Goal: Task Accomplishment & Management: Complete application form

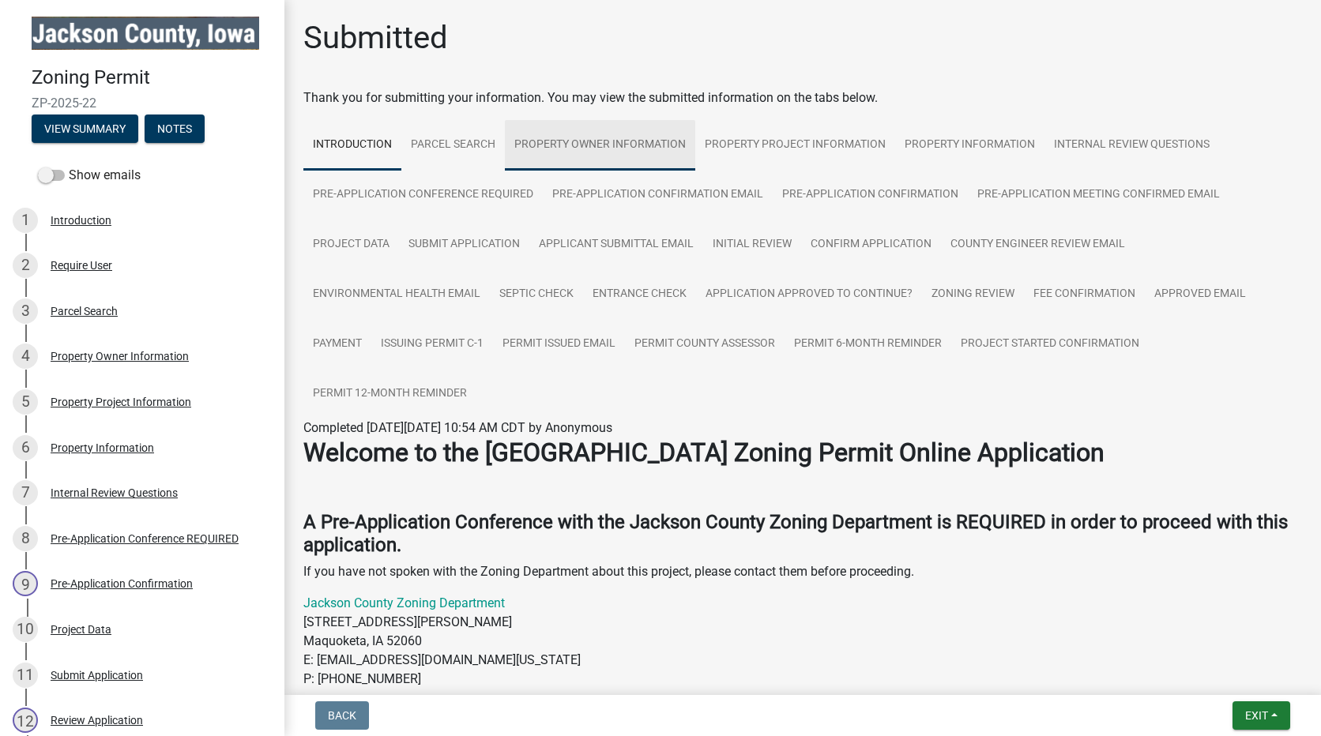
click at [620, 145] on link "Property Owner Information" at bounding box center [600, 145] width 190 height 51
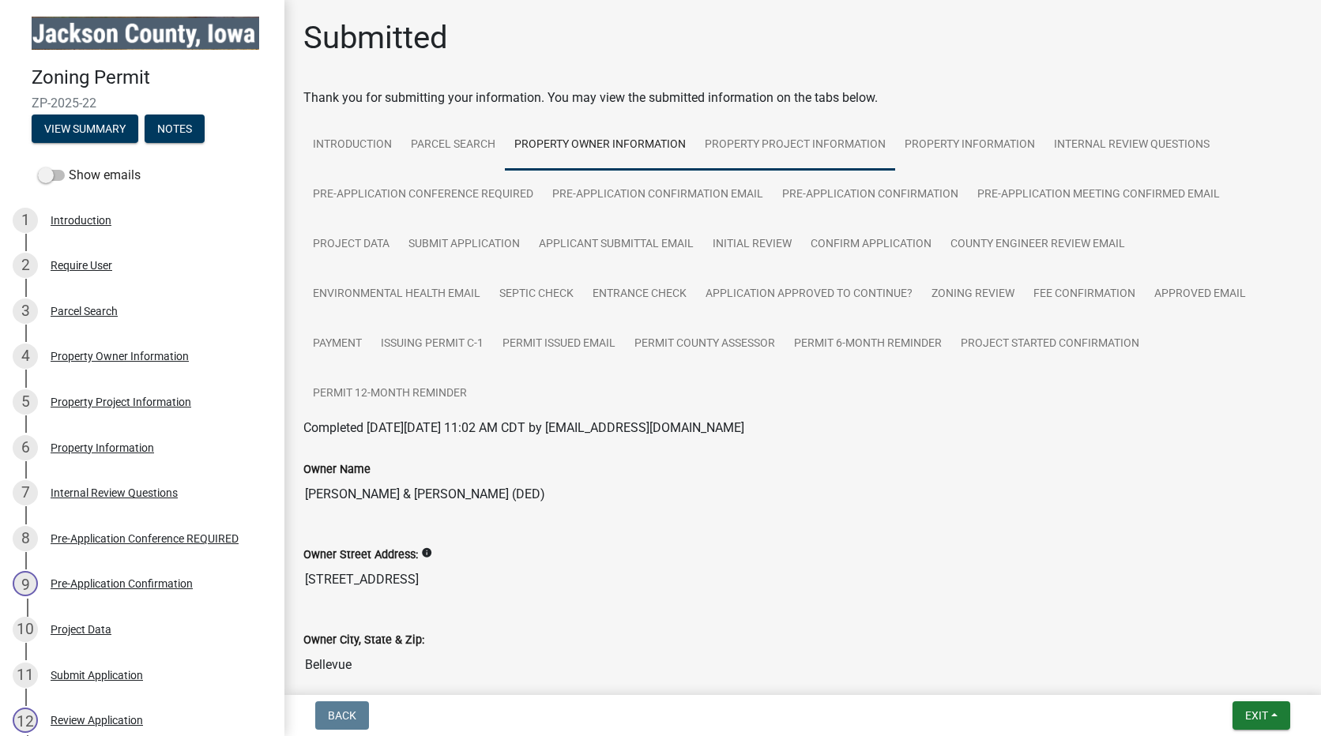
click at [776, 143] on link "Property Project Information" at bounding box center [795, 145] width 200 height 51
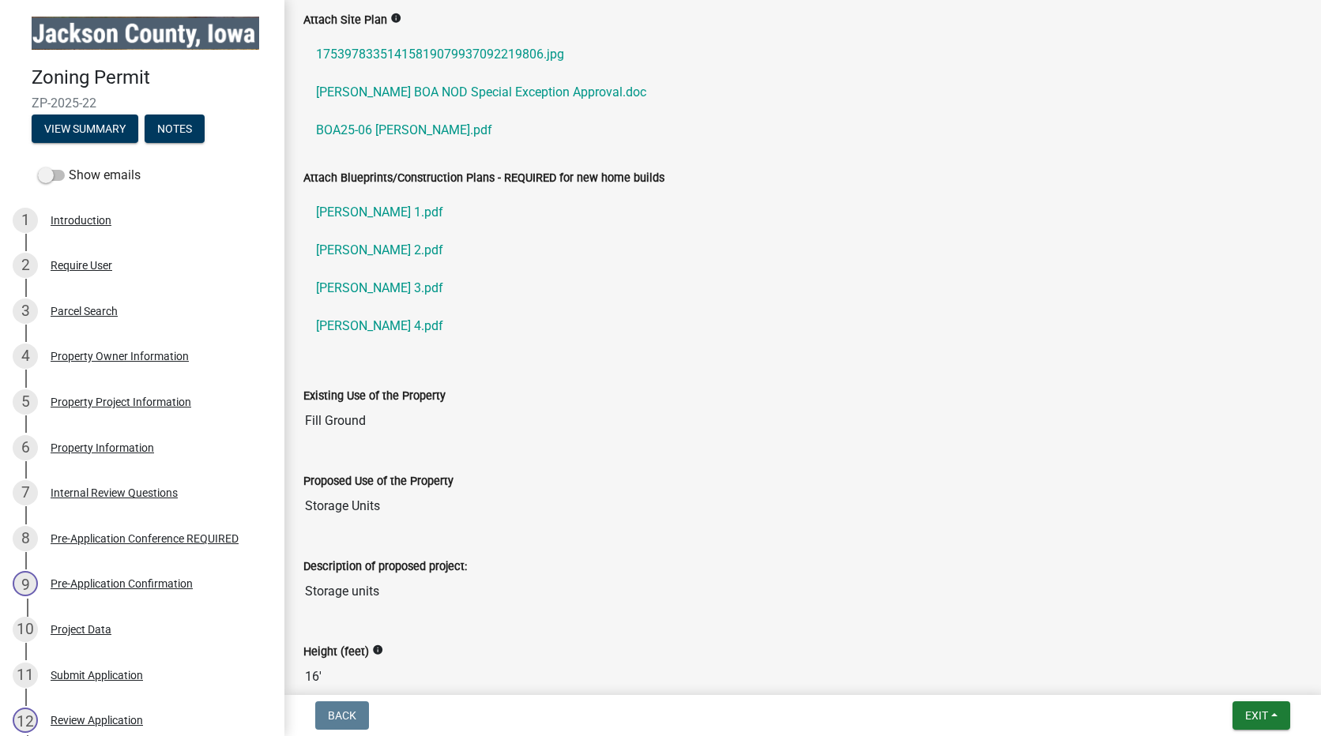
scroll to position [1052, 0]
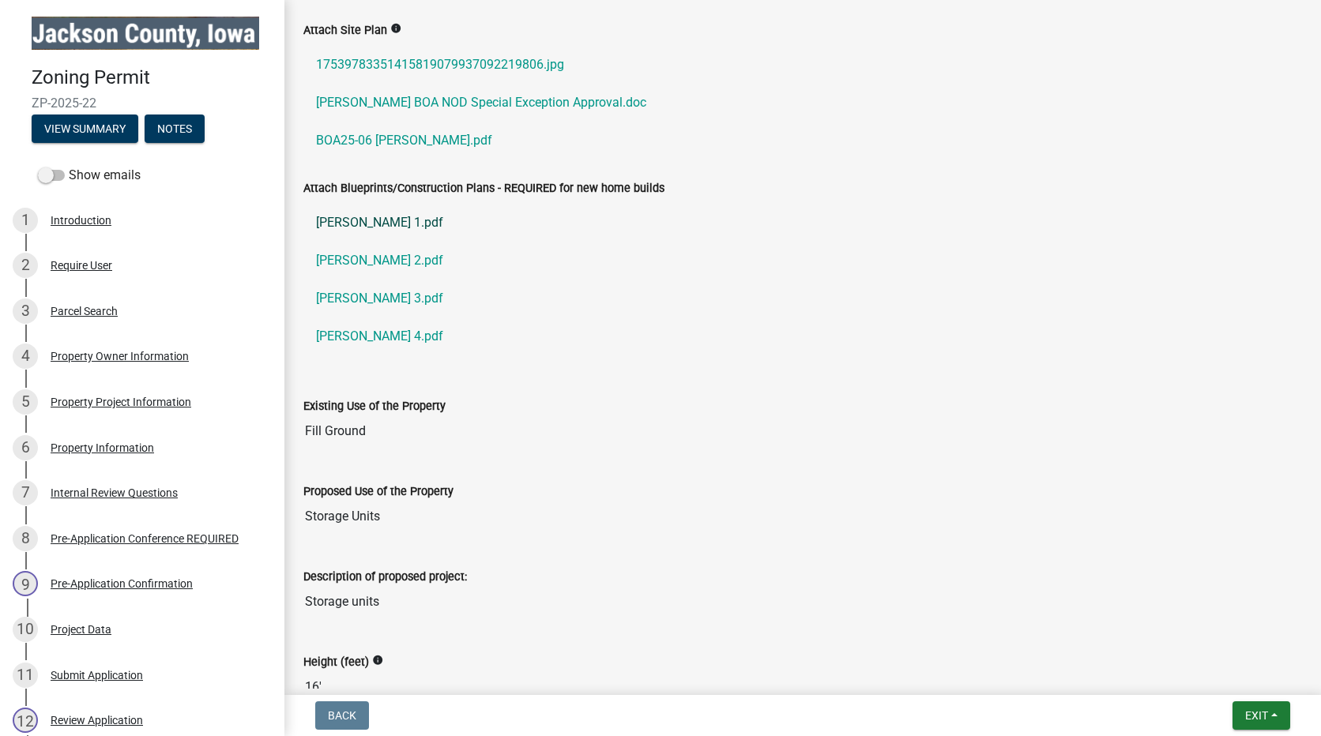
click at [363, 217] on link "[PERSON_NAME] 1.pdf" at bounding box center [802, 223] width 998 height 38
click at [355, 257] on link "[PERSON_NAME] 2.pdf" at bounding box center [802, 261] width 998 height 38
click at [355, 297] on link "[PERSON_NAME] 3.pdf" at bounding box center [802, 299] width 998 height 38
click at [351, 336] on link "[PERSON_NAME] 4.pdf" at bounding box center [802, 337] width 998 height 38
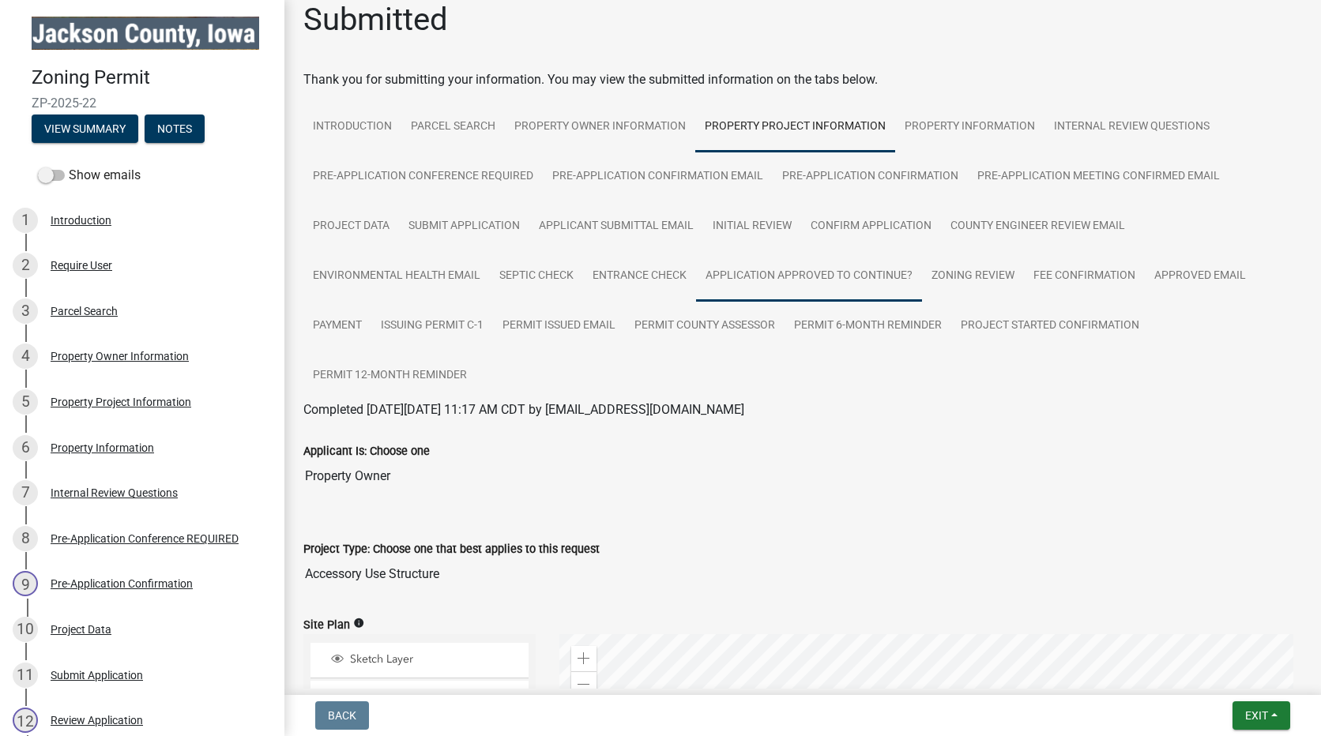
scroll to position [0, 0]
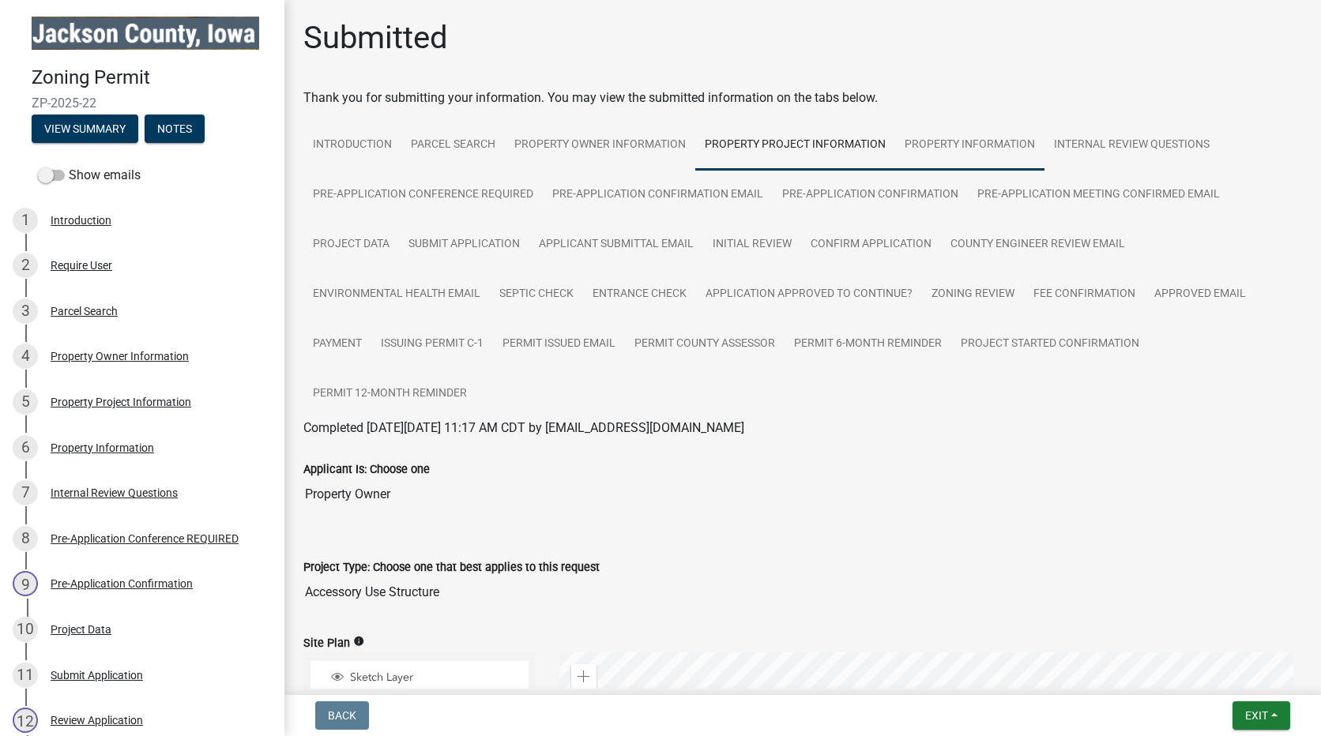
click at [953, 145] on link "Property Information" at bounding box center [969, 145] width 149 height 51
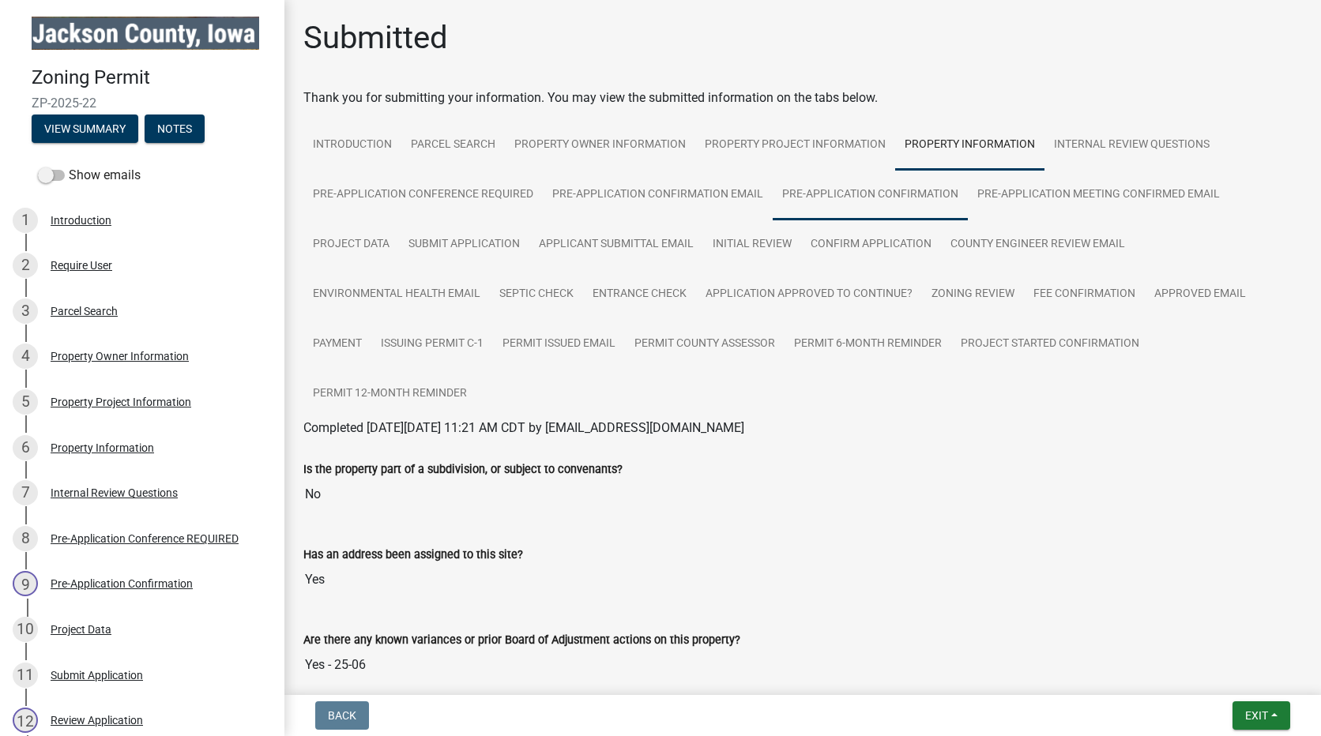
click at [860, 190] on link "Pre-Application Confirmation" at bounding box center [869, 195] width 195 height 51
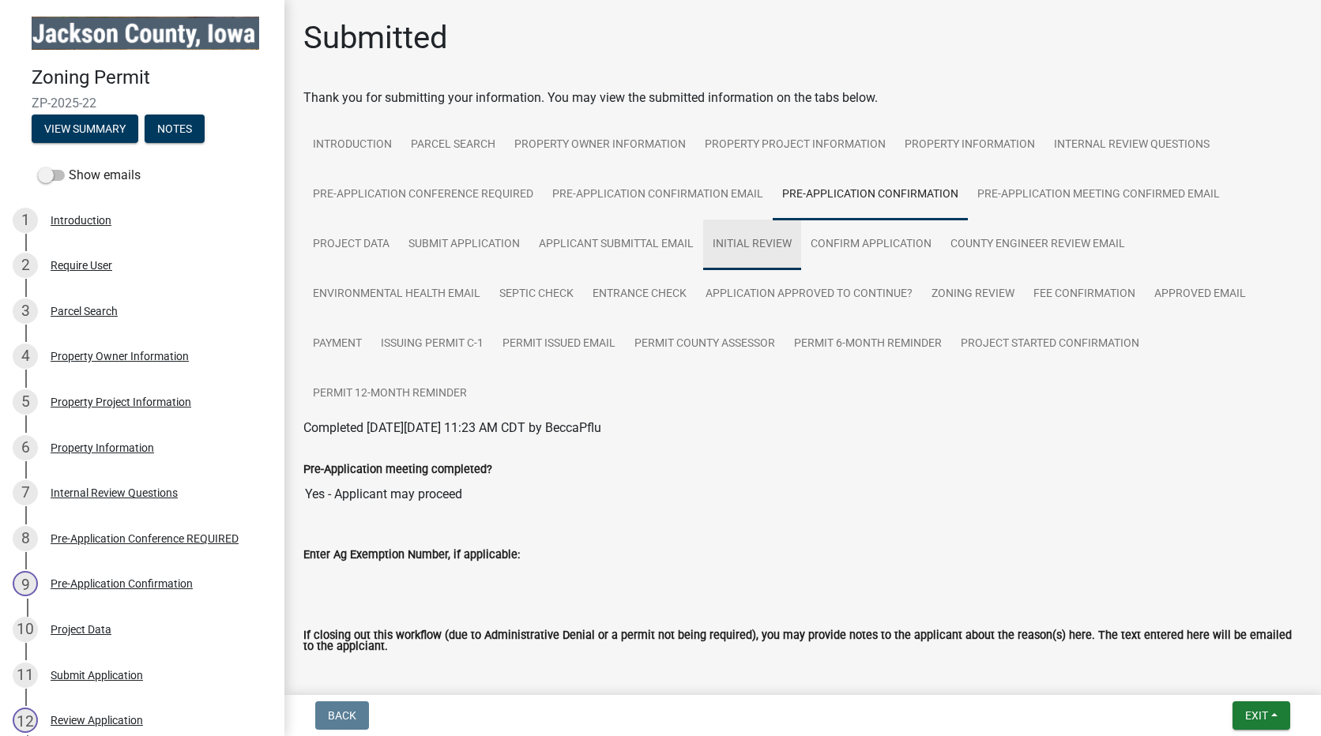
click at [746, 239] on link "Initial Review" at bounding box center [752, 245] width 98 height 51
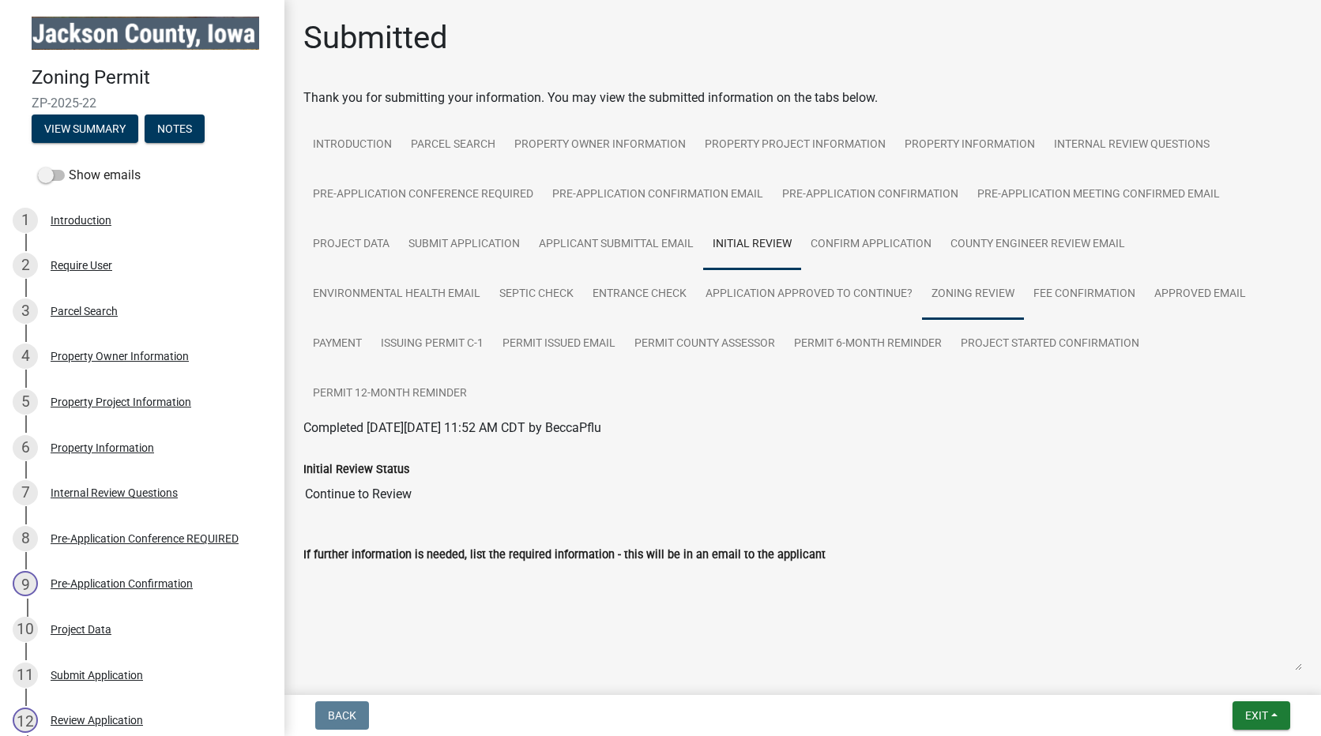
click at [968, 294] on link "Zoning Review" at bounding box center [973, 294] width 102 height 51
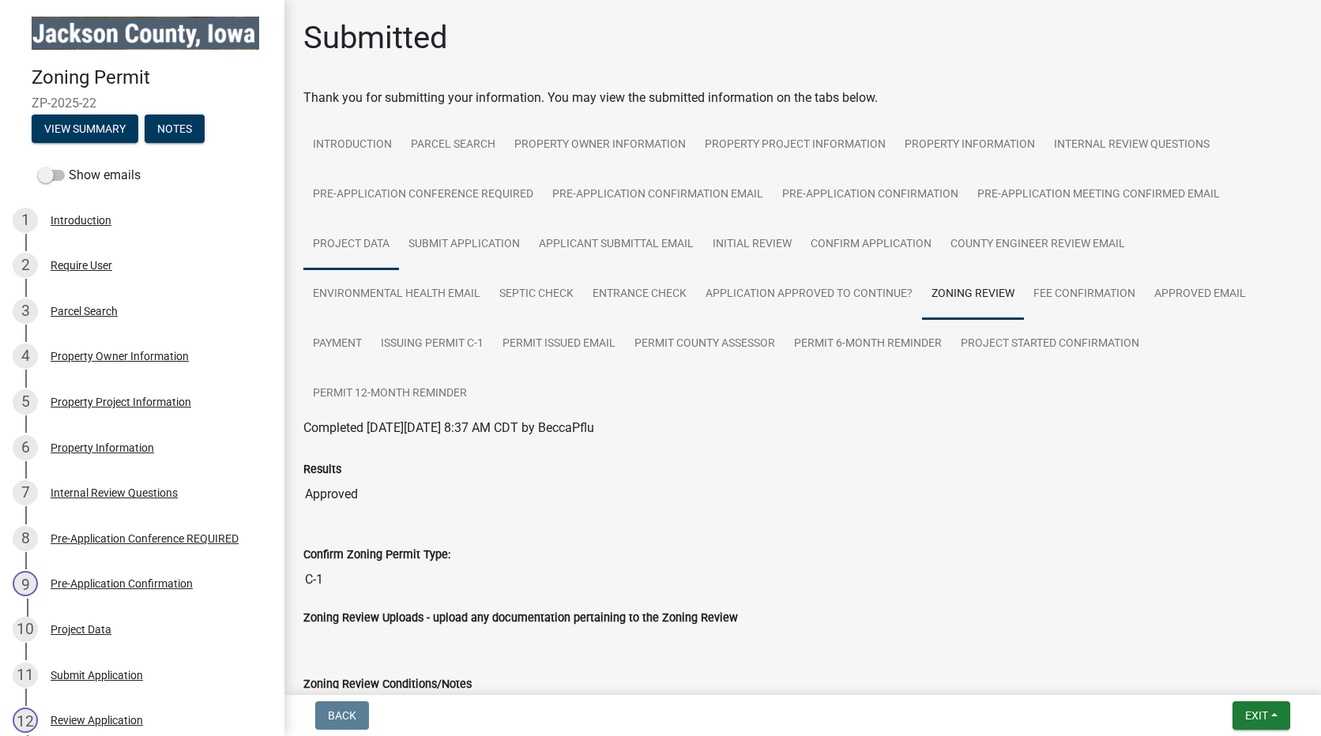
click at [359, 245] on link "Project Data" at bounding box center [351, 245] width 96 height 51
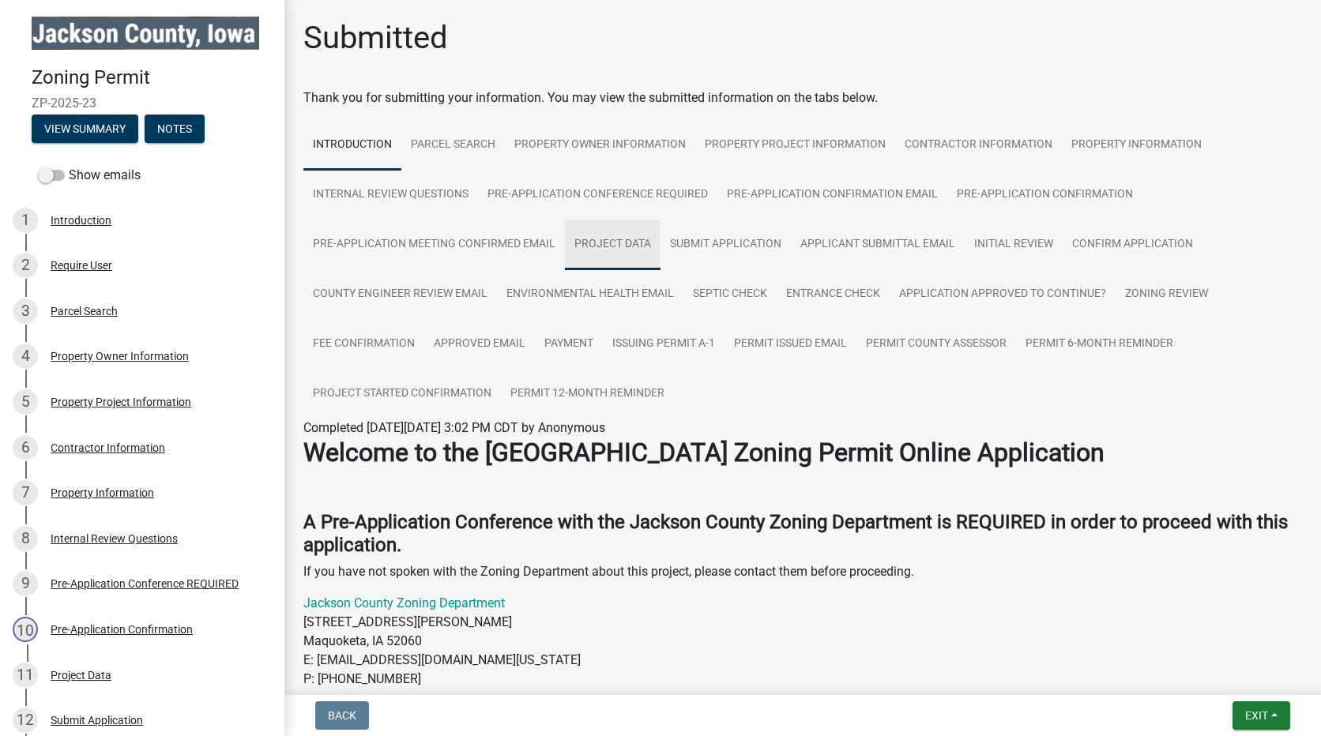
click at [607, 239] on link "Project Data" at bounding box center [613, 245] width 96 height 51
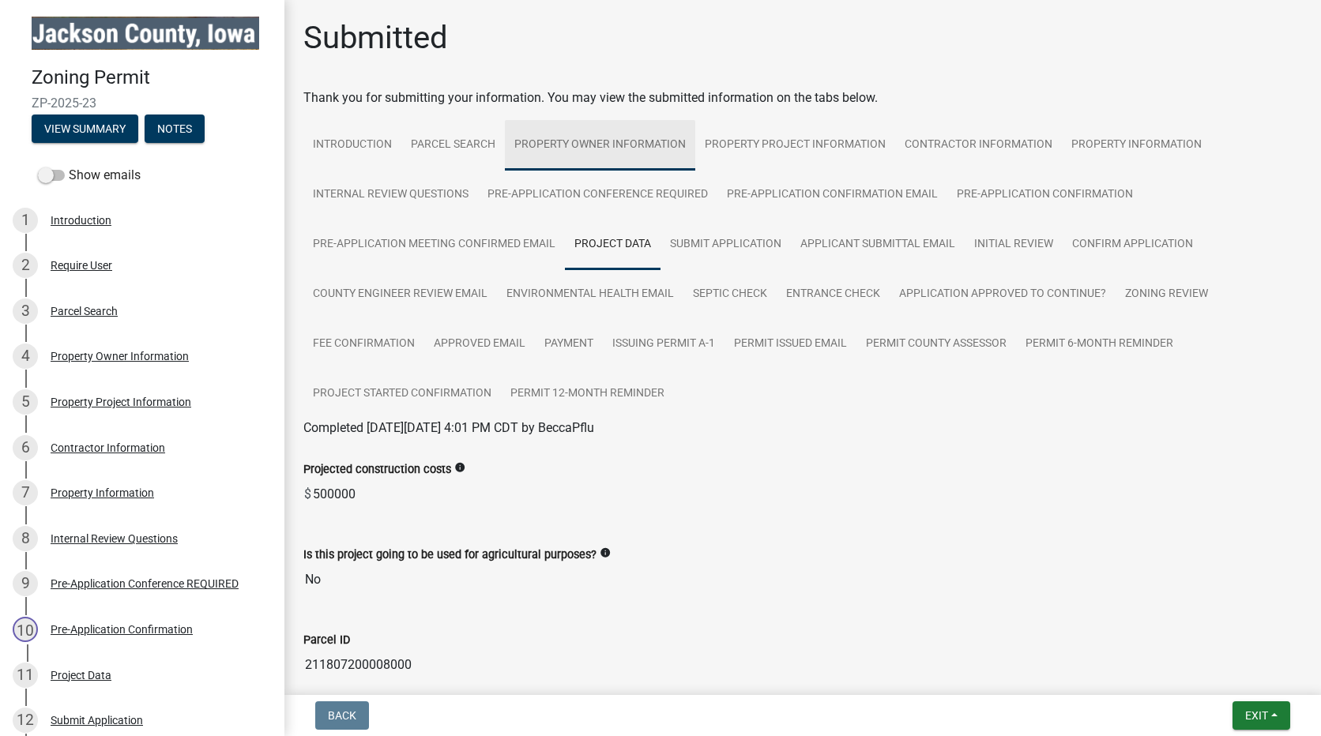
click at [633, 145] on link "Property Owner Information" at bounding box center [600, 145] width 190 height 51
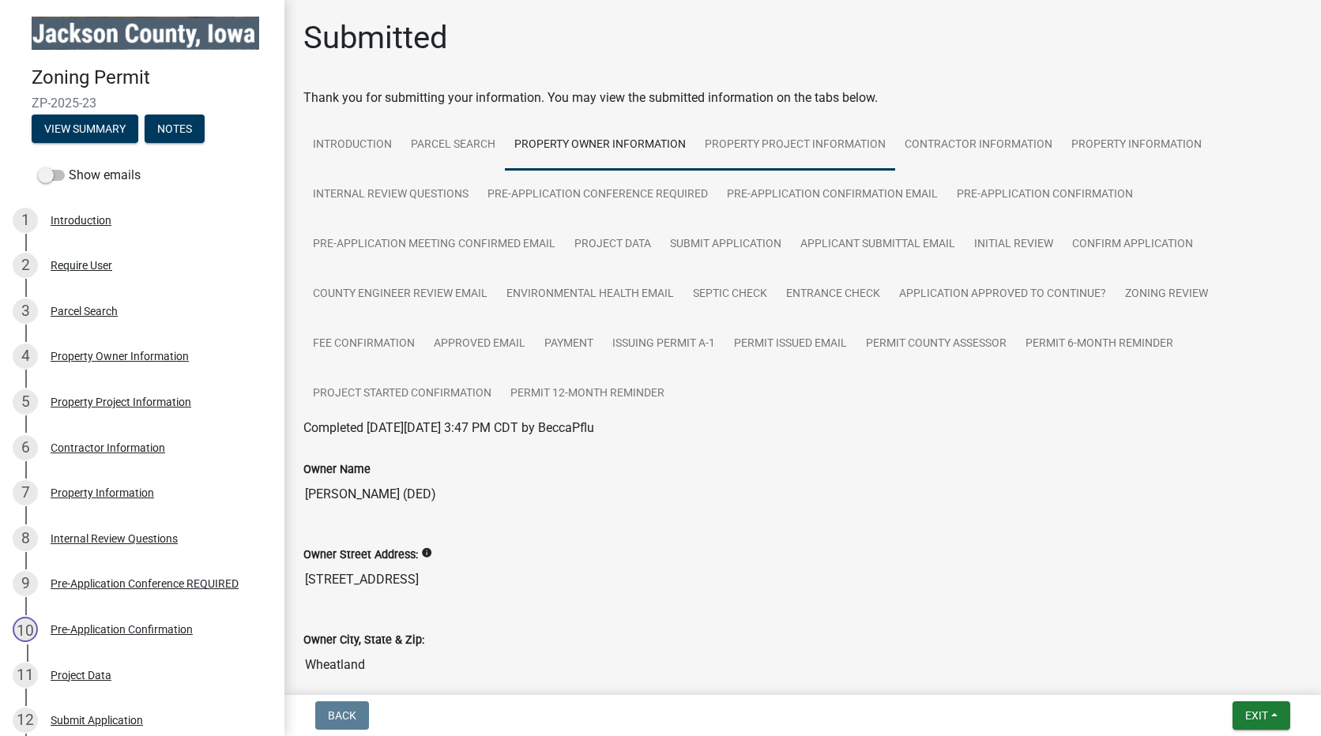
click at [784, 139] on link "Property Project Information" at bounding box center [795, 145] width 200 height 51
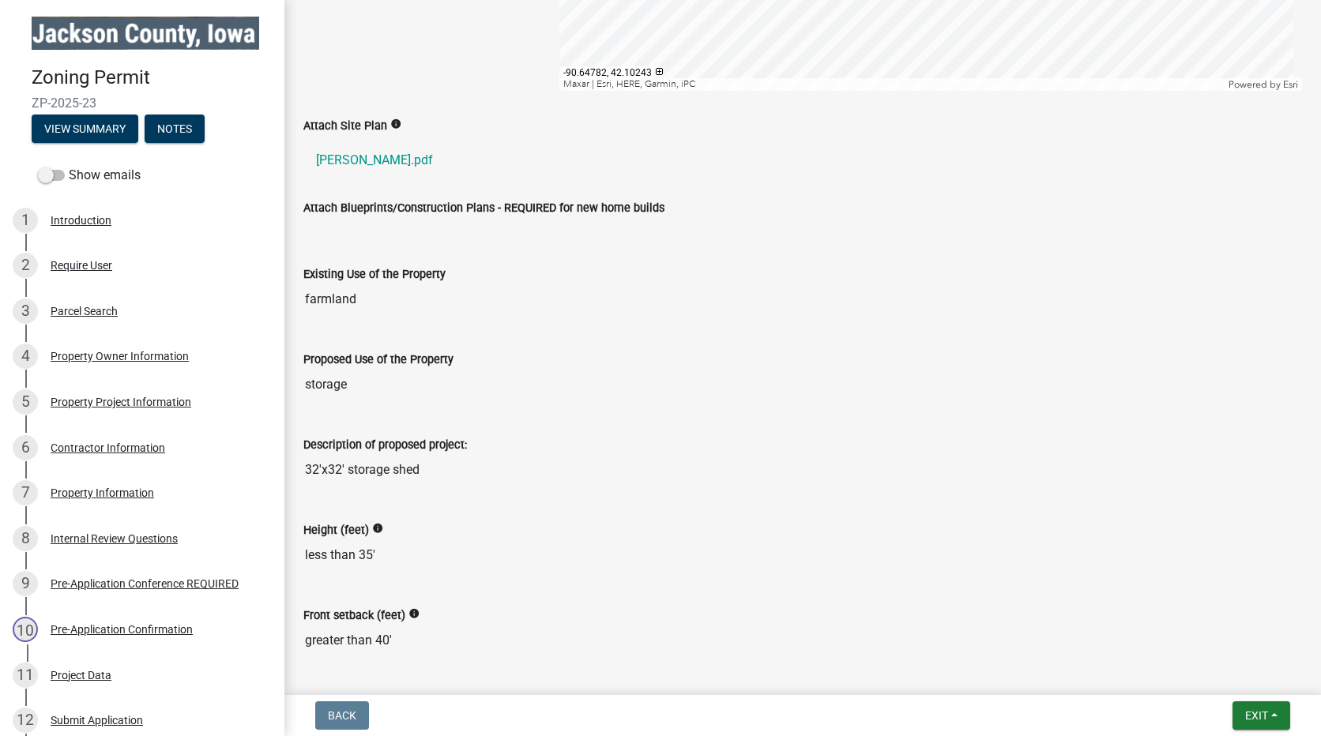
scroll to position [953, 0]
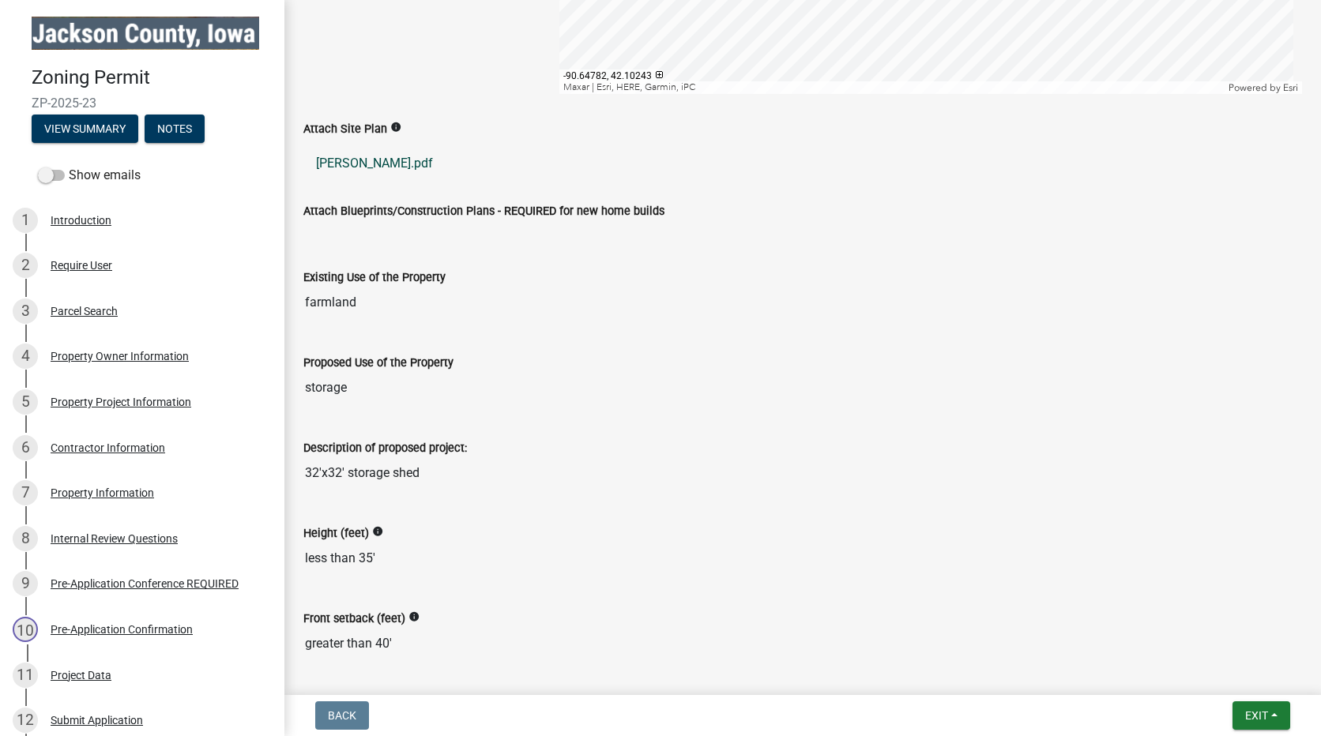
click at [369, 164] on link "burroughs.pdf" at bounding box center [802, 164] width 998 height 38
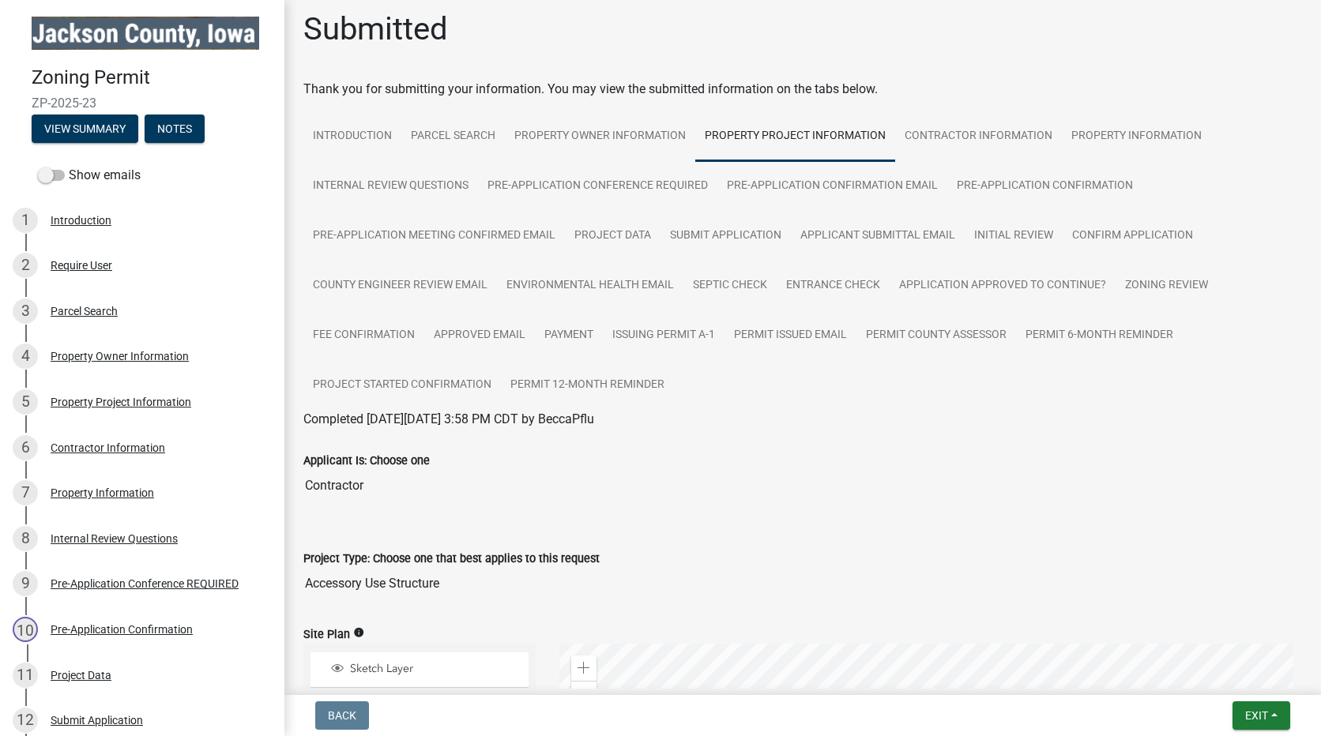
scroll to position [6, 0]
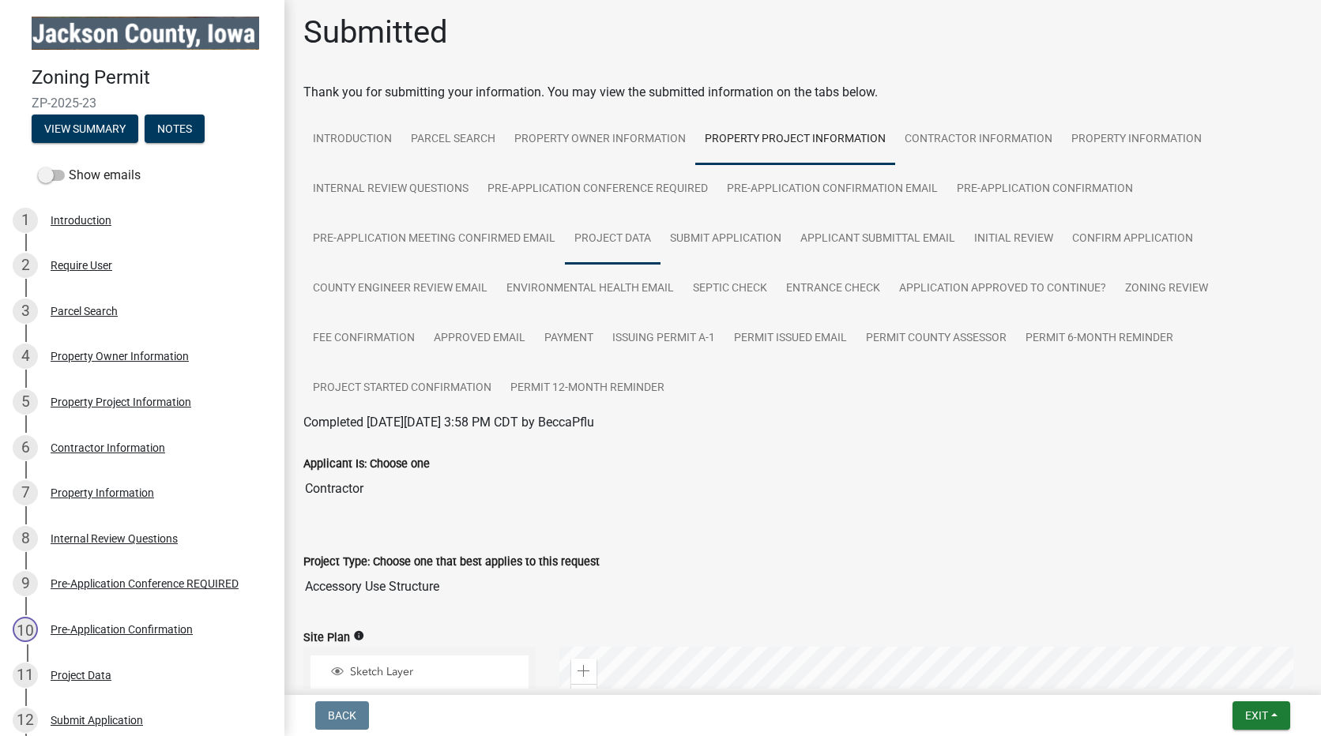
click at [610, 235] on link "Project Data" at bounding box center [613, 239] width 96 height 51
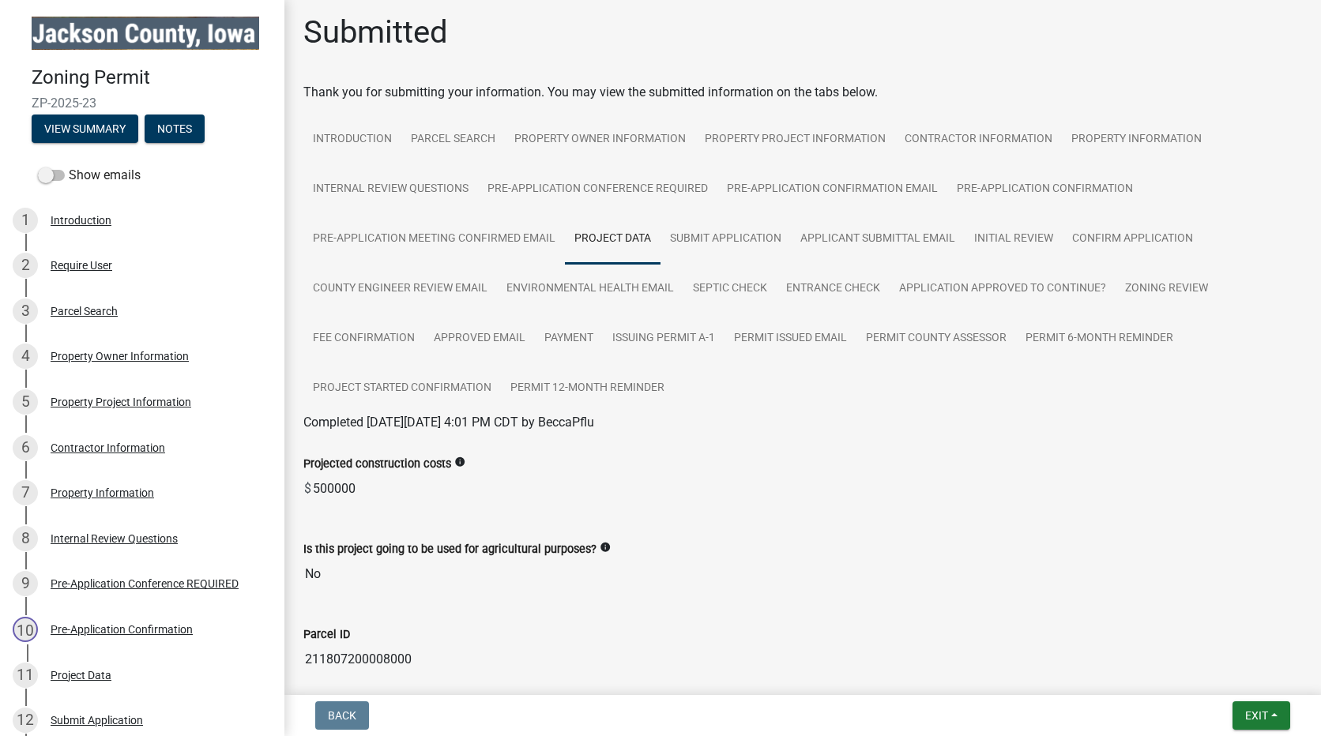
click at [335, 486] on input "500000" at bounding box center [806, 489] width 990 height 32
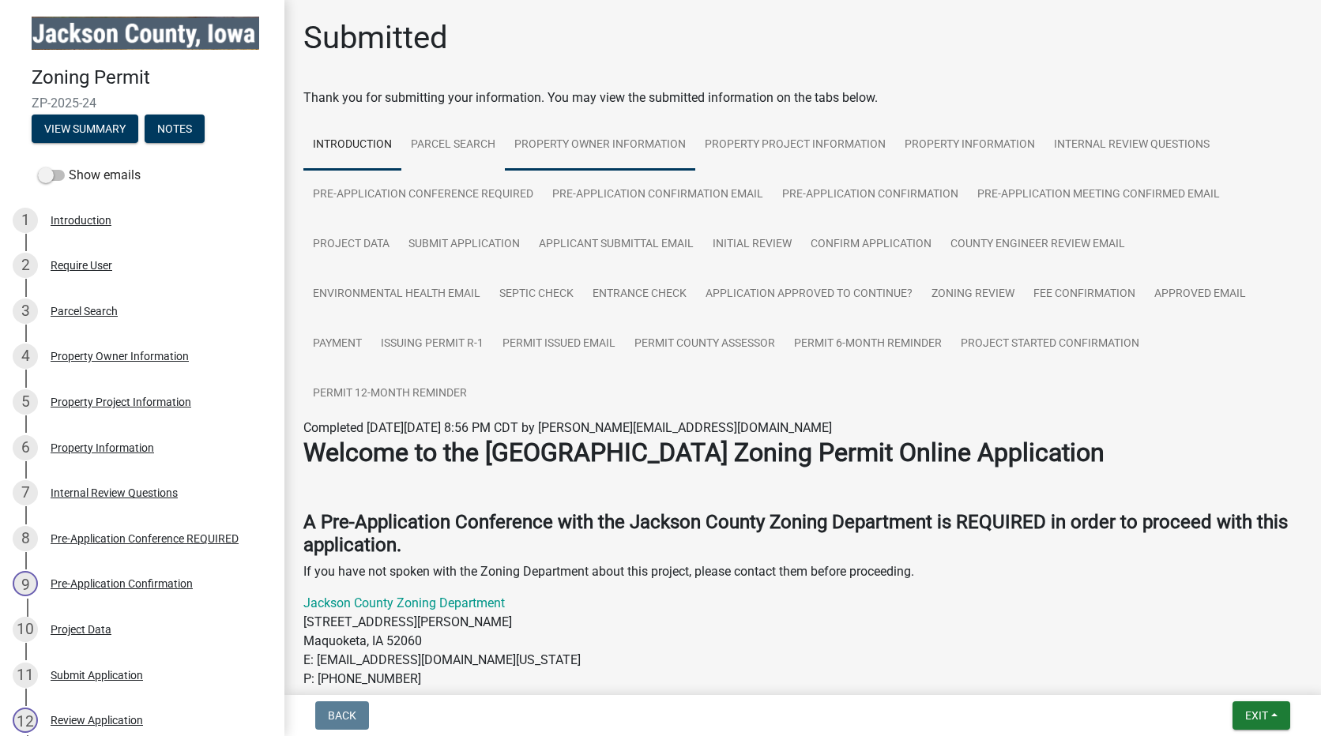
click at [597, 141] on link "Property Owner Information" at bounding box center [600, 145] width 190 height 51
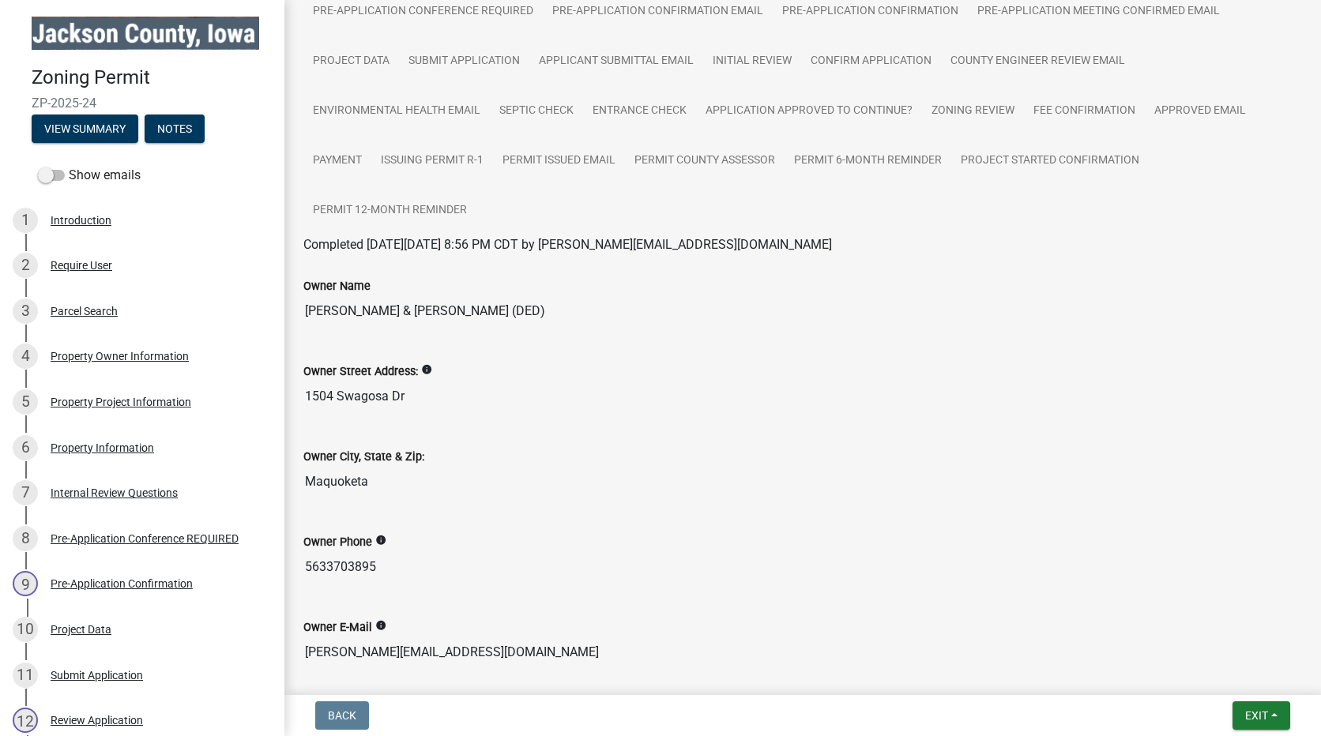
scroll to position [211, 0]
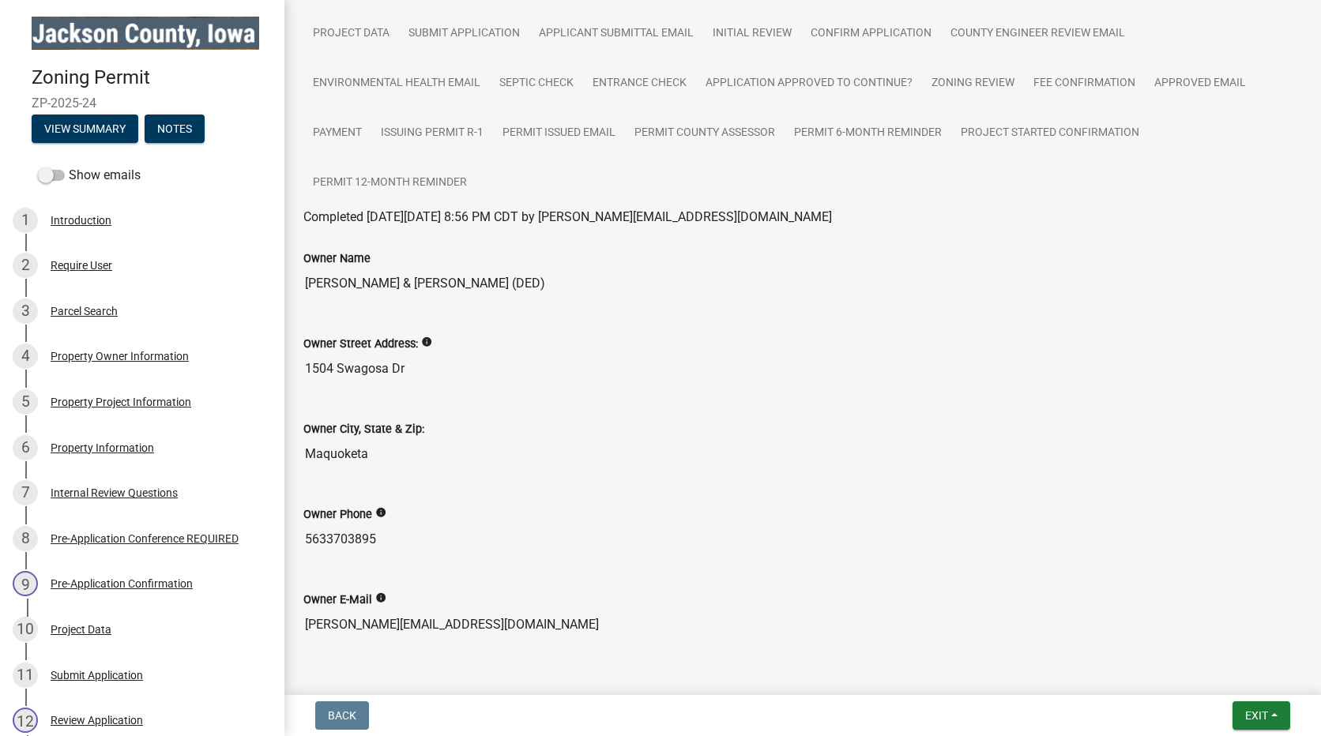
drag, startPoint x: 486, startPoint y: 627, endPoint x: 295, endPoint y: 633, distance: 190.4
click at [295, 633] on div "Owner E-Mail info scott.hansen1993@gmail.com" at bounding box center [802, 610] width 1022 height 85
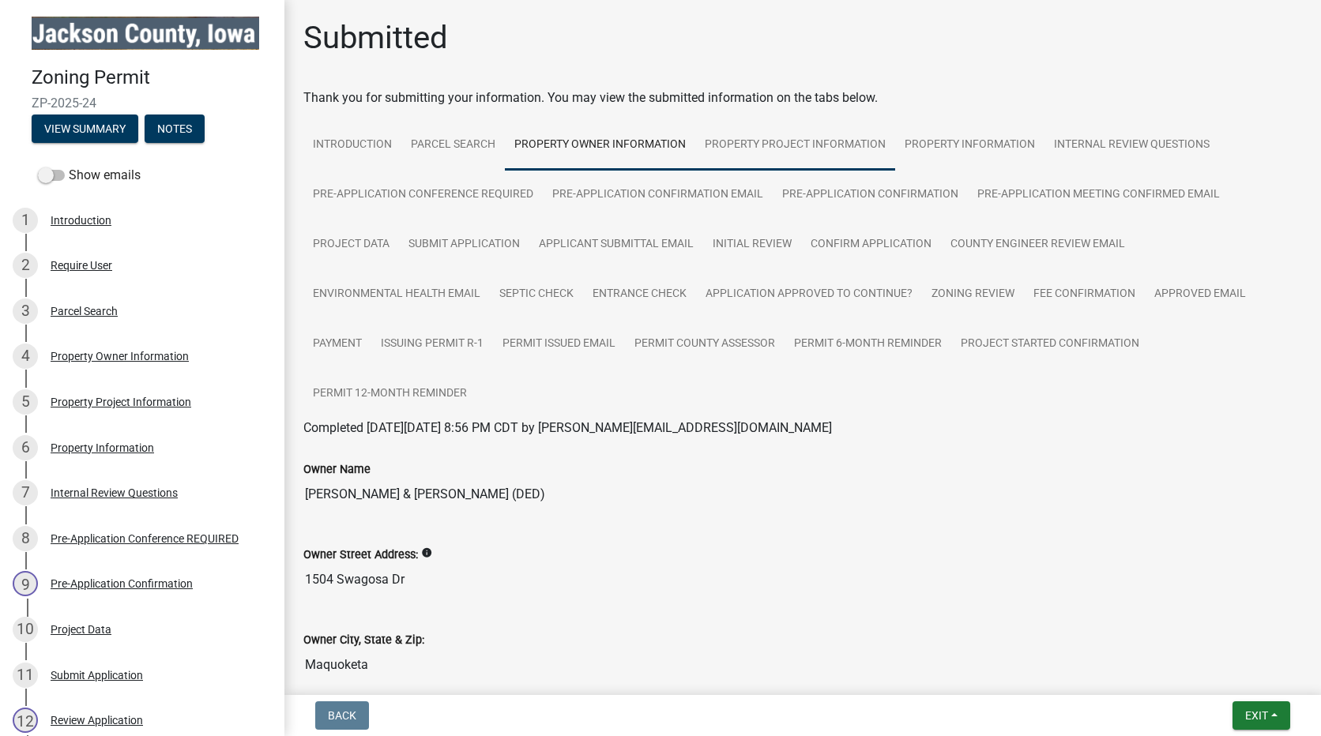
click at [780, 138] on link "Property Project Information" at bounding box center [795, 145] width 200 height 51
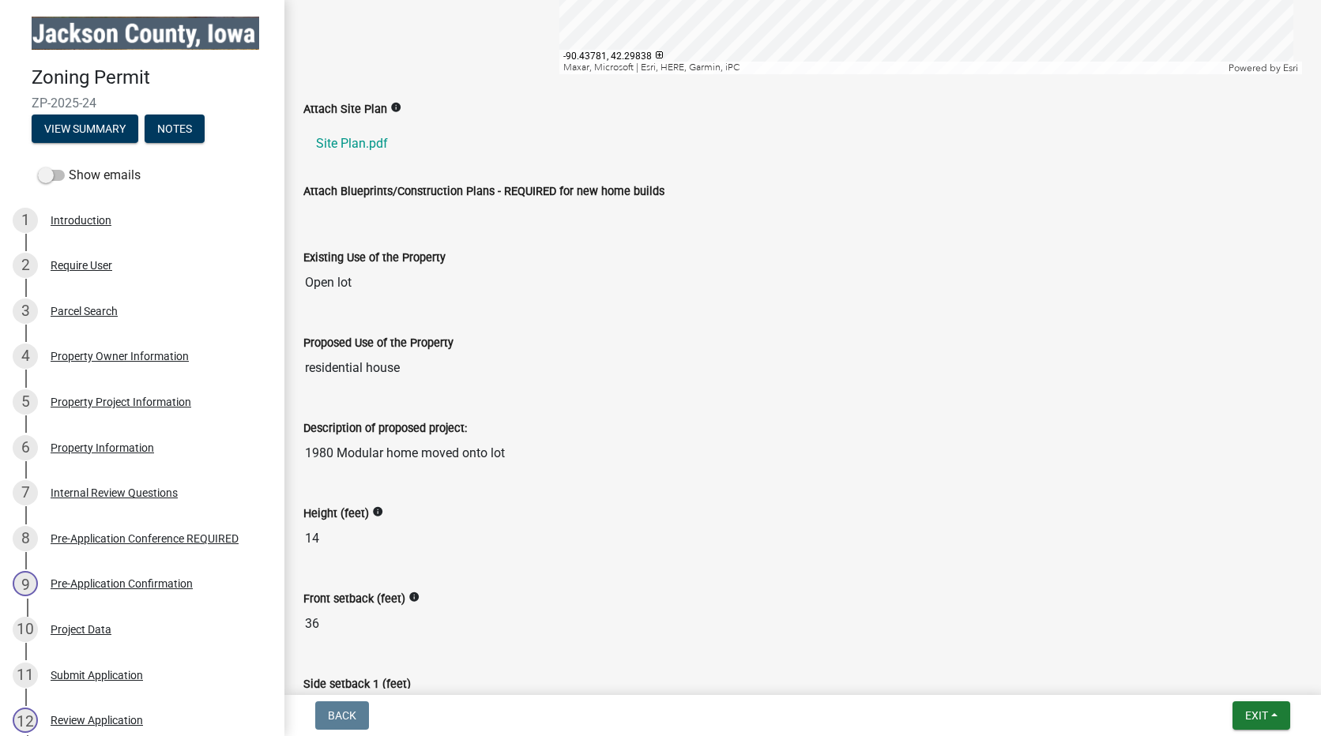
scroll to position [972, 0]
click at [351, 142] on link "Site Plan.pdf" at bounding box center [802, 145] width 998 height 38
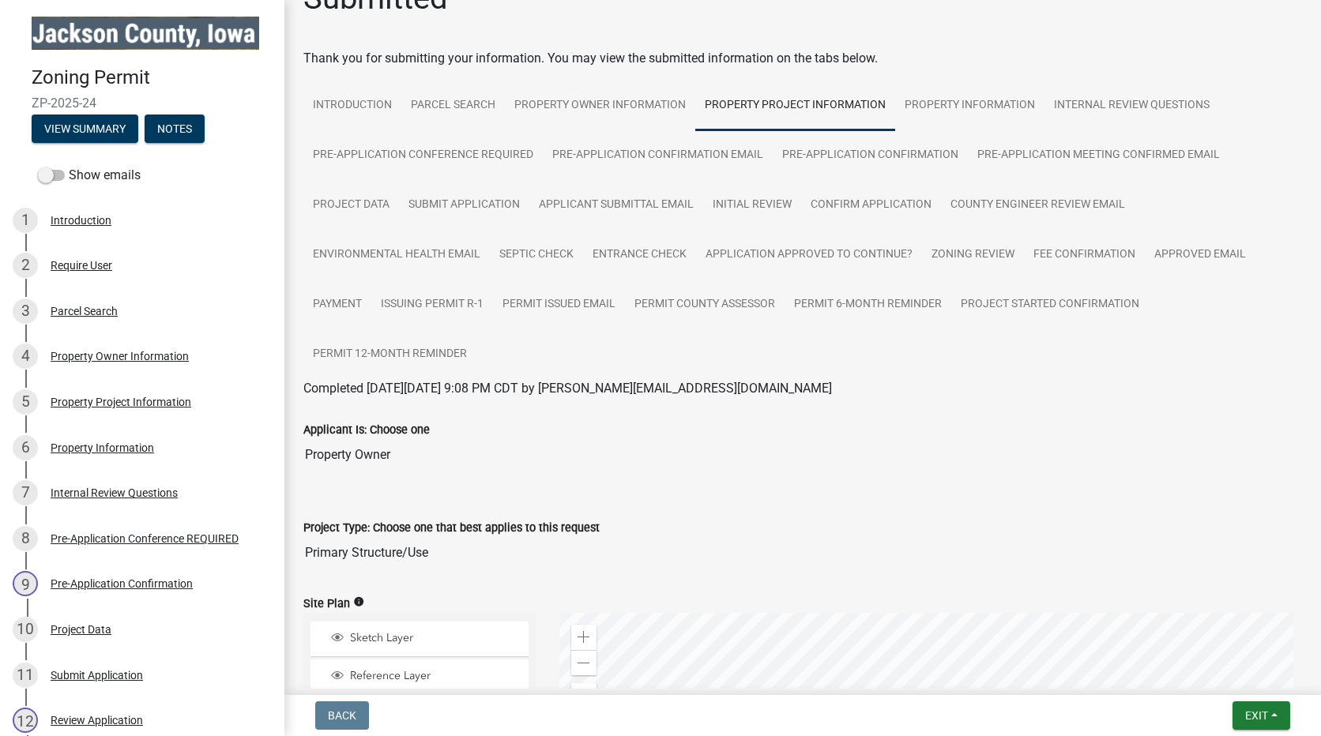
scroll to position [0, 0]
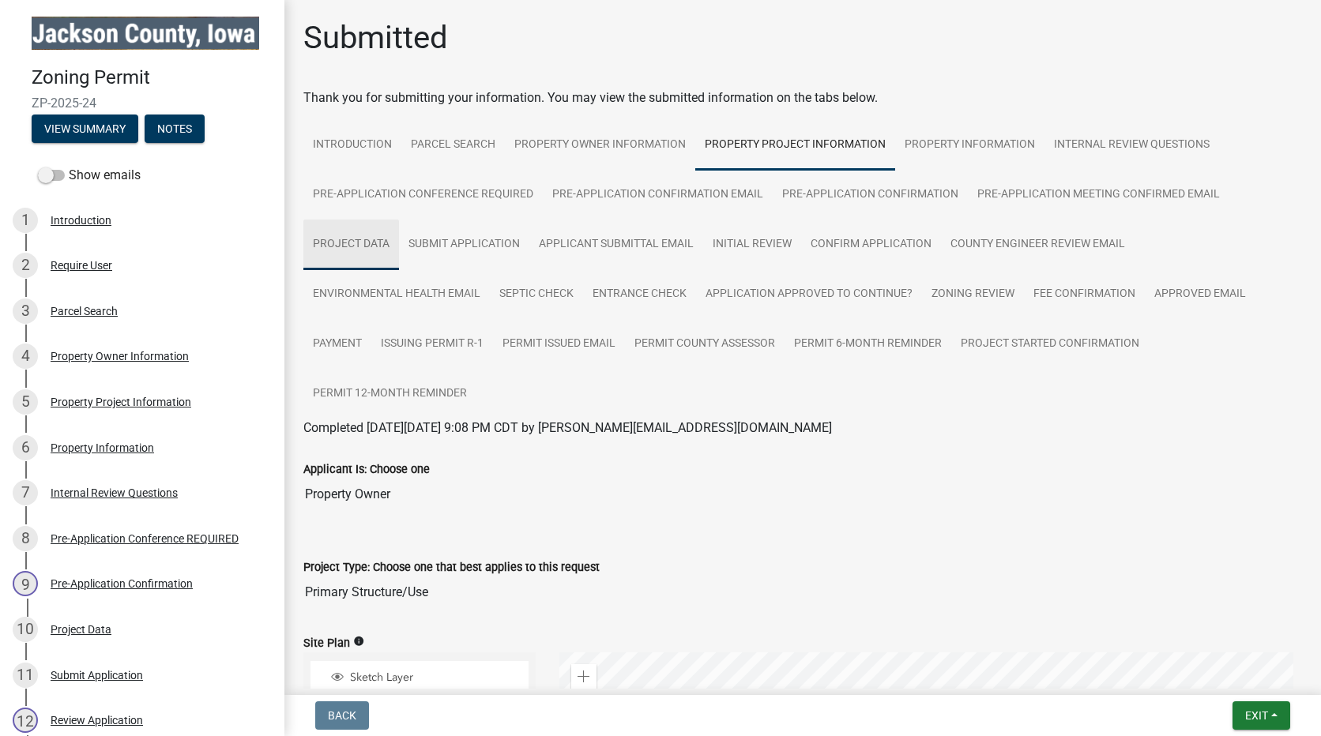
click at [374, 236] on link "Project Data" at bounding box center [351, 245] width 96 height 51
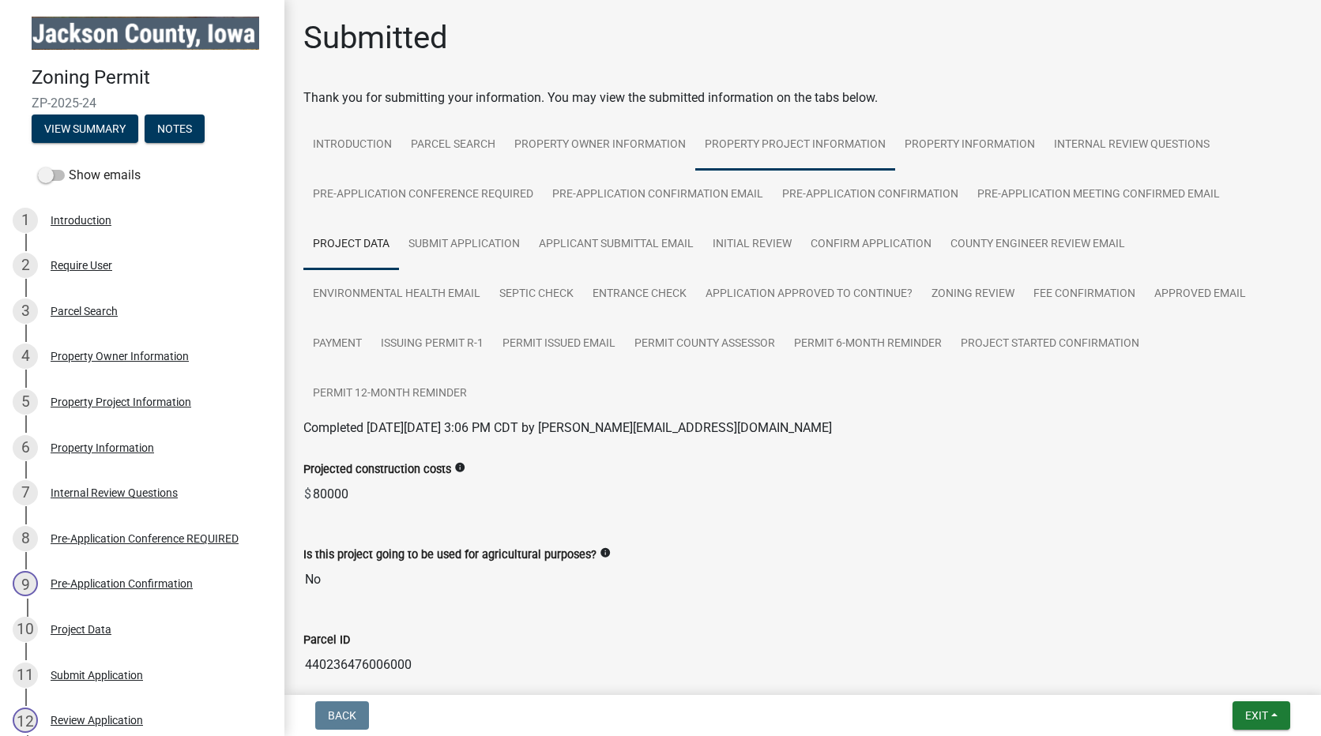
click at [760, 141] on link "Property Project Information" at bounding box center [795, 145] width 200 height 51
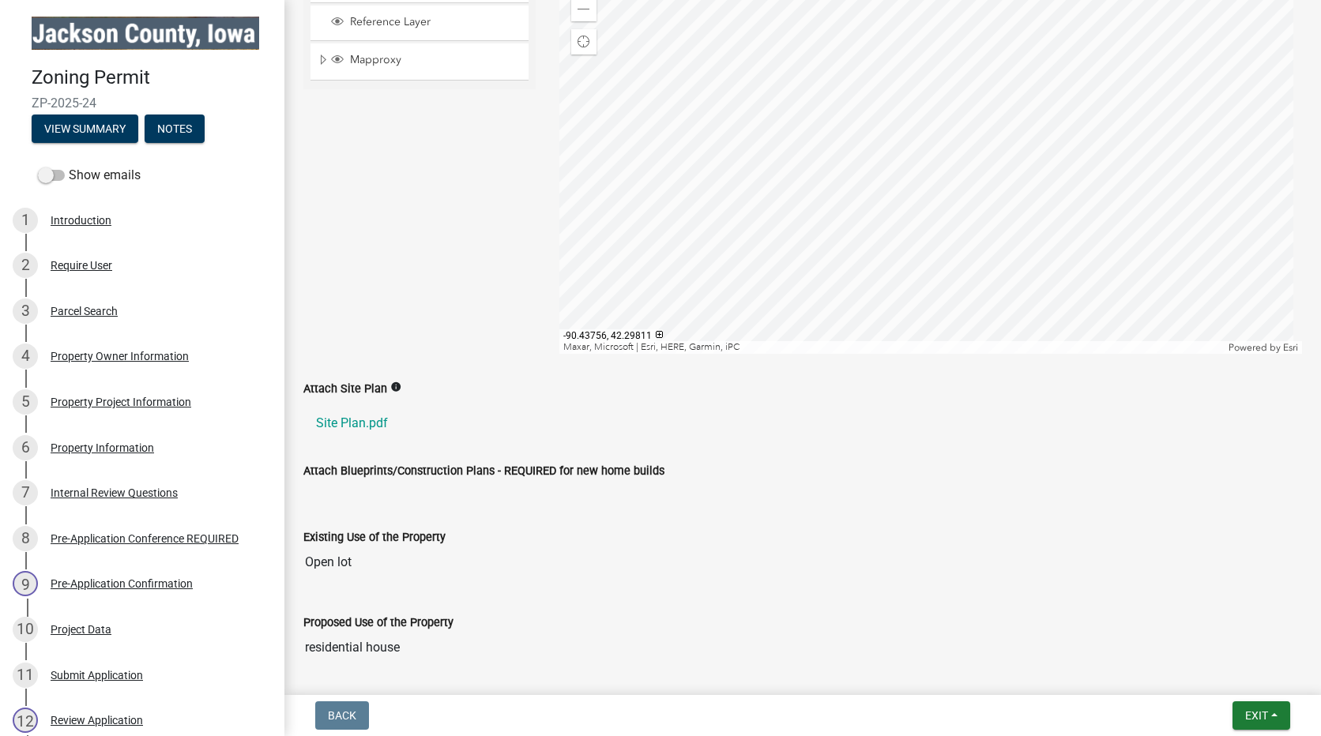
scroll to position [685, 0]
